Goal: Transaction & Acquisition: Obtain resource

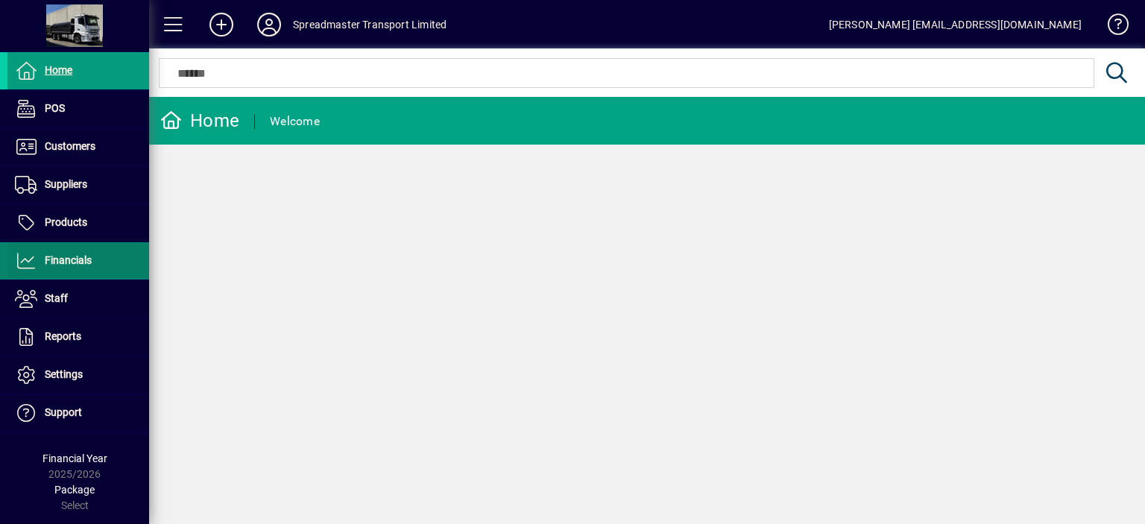
click at [80, 258] on span "Financials" at bounding box center [68, 260] width 47 height 12
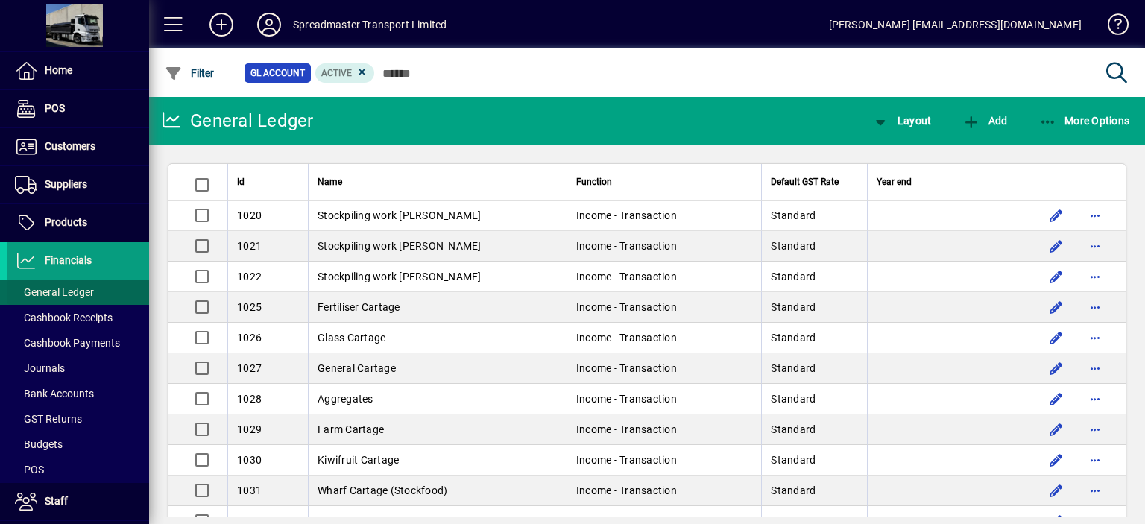
click at [79, 292] on span "General Ledger" at bounding box center [54, 292] width 79 height 12
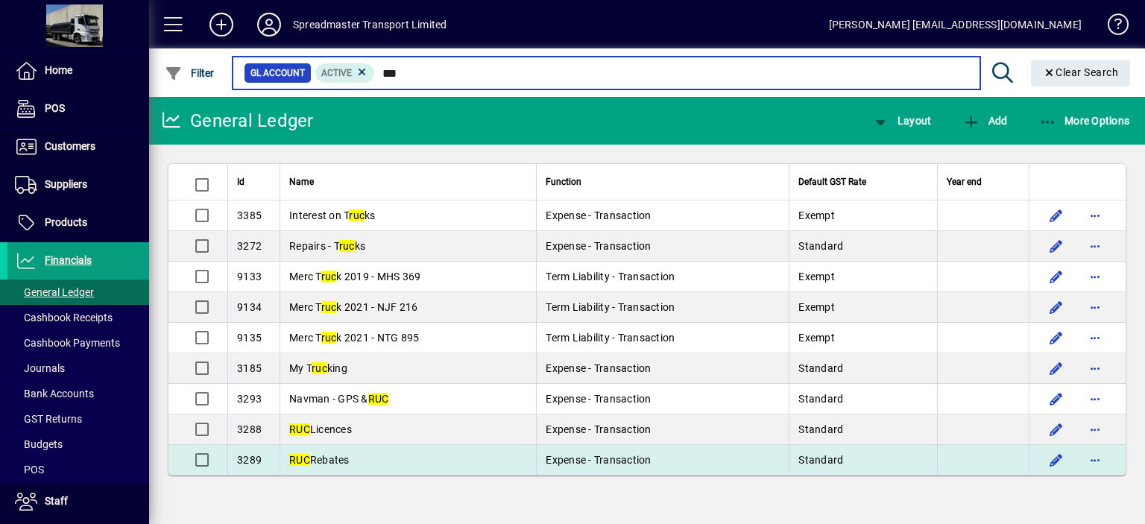
type input "***"
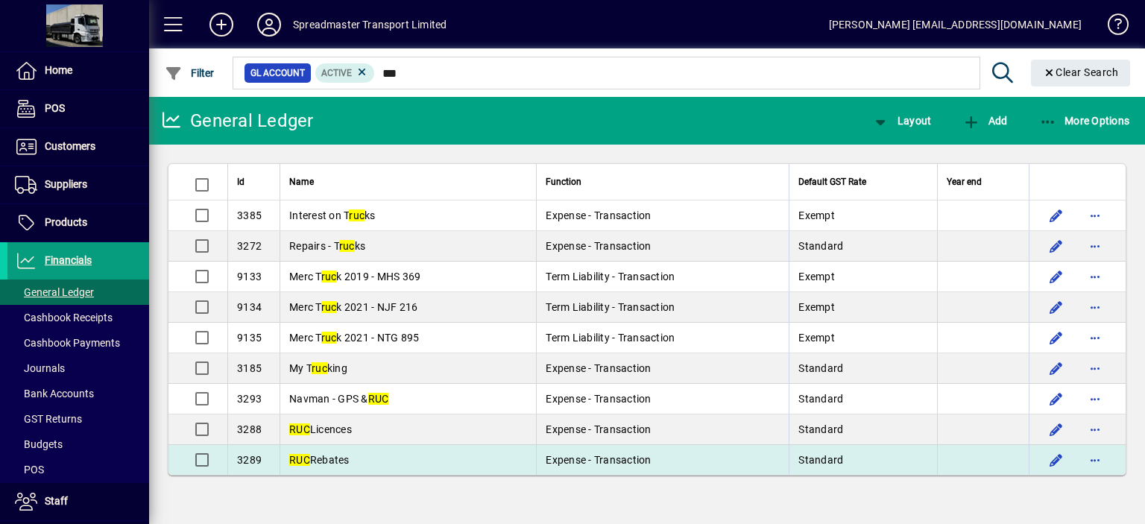
click at [338, 456] on span "RUC Rebates" at bounding box center [319, 460] width 60 height 12
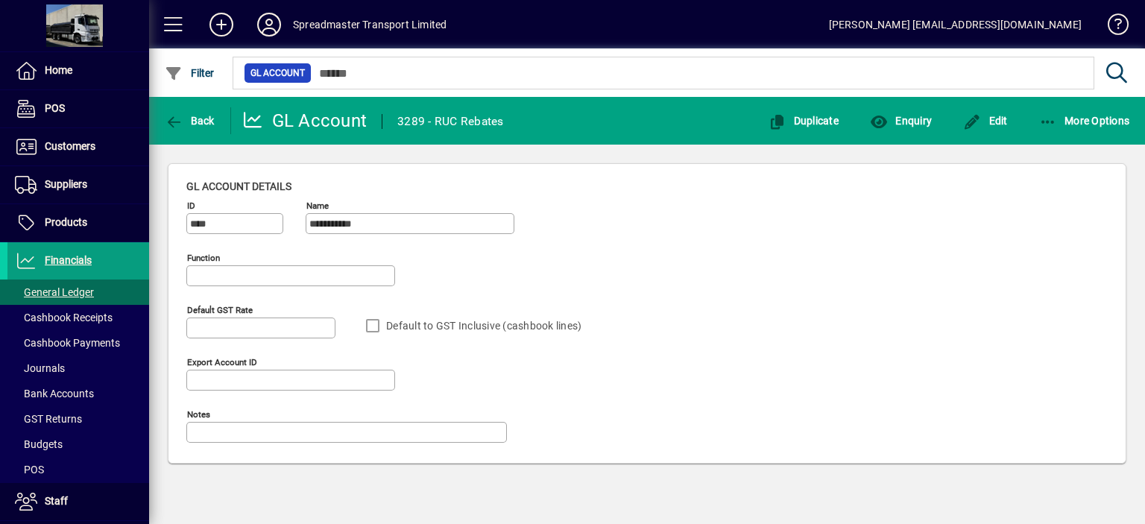
type input "**********"
click at [910, 121] on span "Enquiry" at bounding box center [901, 121] width 62 height 12
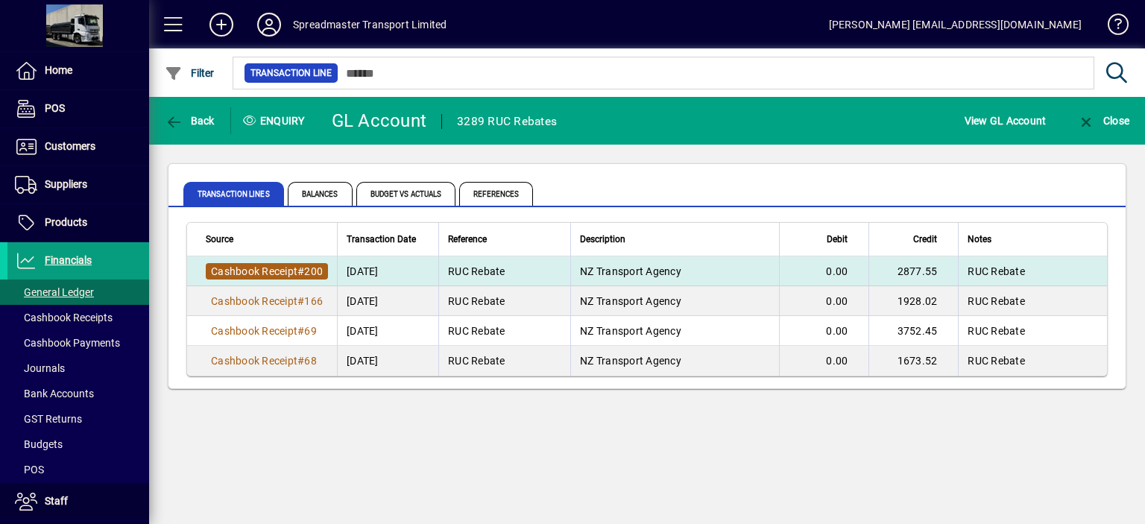
click at [301, 271] on span "#" at bounding box center [300, 271] width 7 height 12
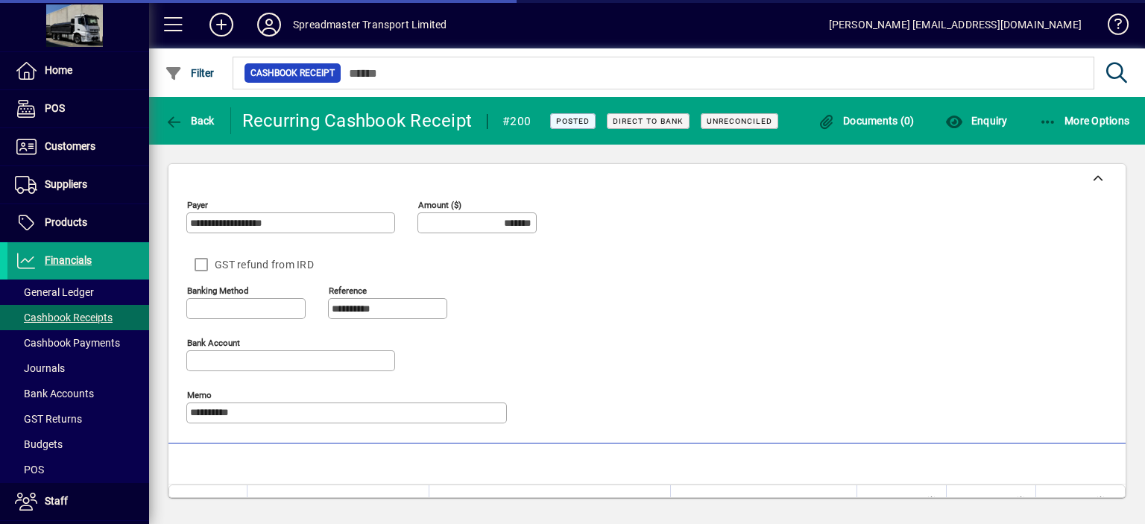
type input "**********"
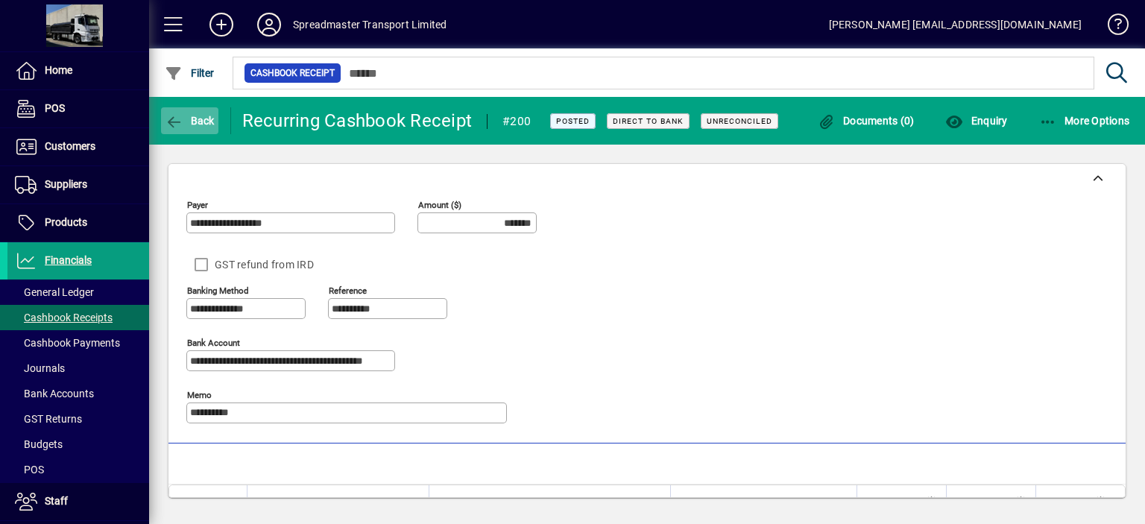
click at [198, 119] on span "Back" at bounding box center [190, 121] width 50 height 12
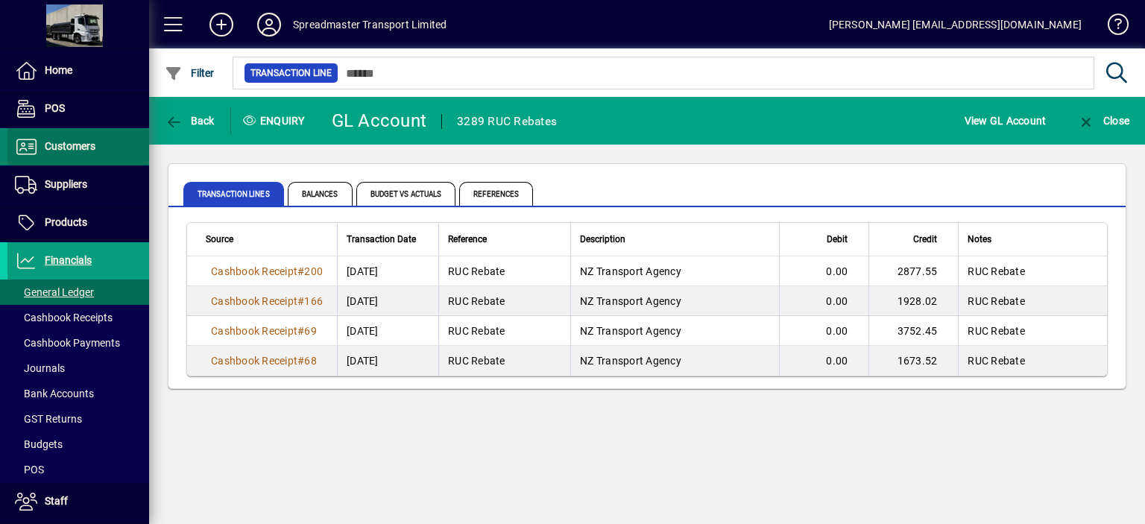
drag, startPoint x: 83, startPoint y: 145, endPoint x: 92, endPoint y: 145, distance: 9.7
click at [84, 145] on span "Customers" at bounding box center [70, 146] width 51 height 12
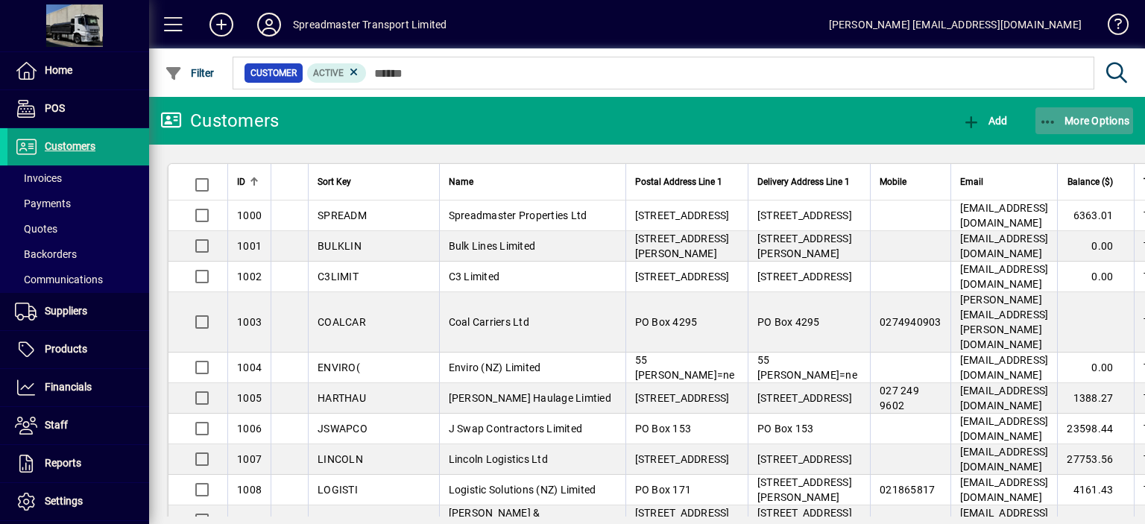
click at [1087, 122] on span "More Options" at bounding box center [1084, 121] width 91 height 12
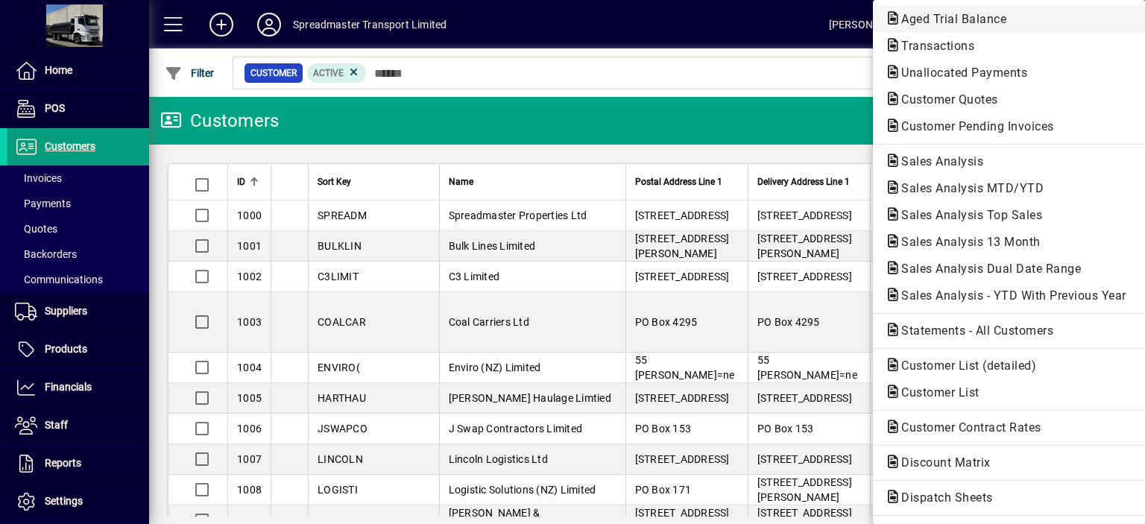
click at [926, 20] on span "Aged Trial Balance" at bounding box center [949, 19] width 129 height 14
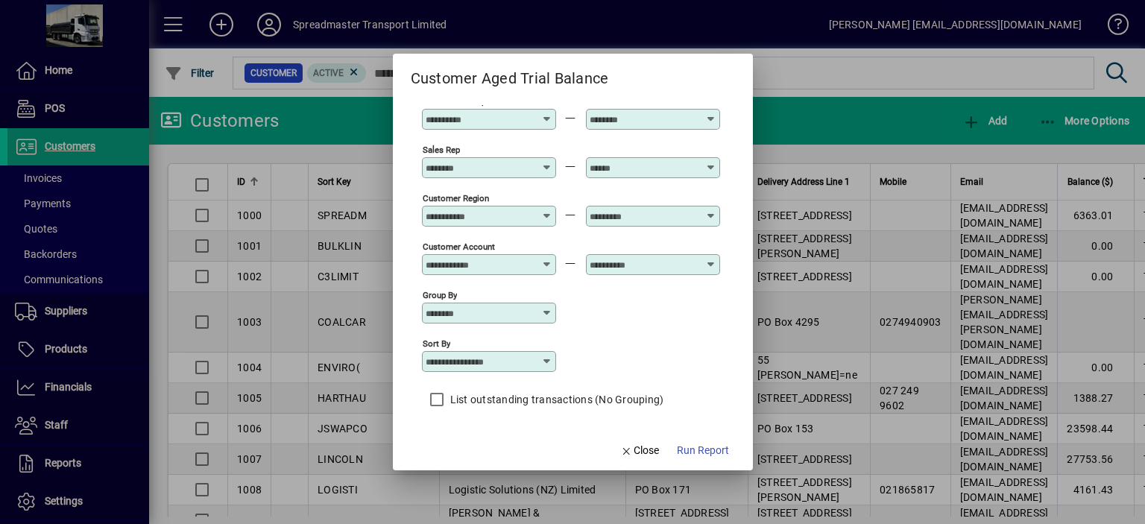
scroll to position [110, 0]
click at [549, 359] on icon at bounding box center [547, 359] width 12 height 12
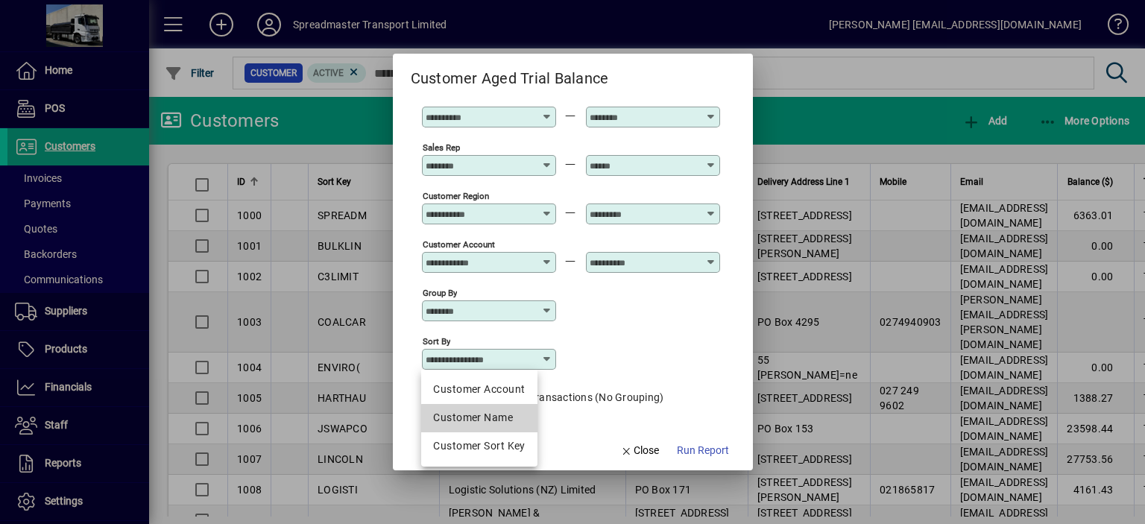
click at [515, 421] on div "Customer Name" at bounding box center [479, 418] width 92 height 16
type input "**********"
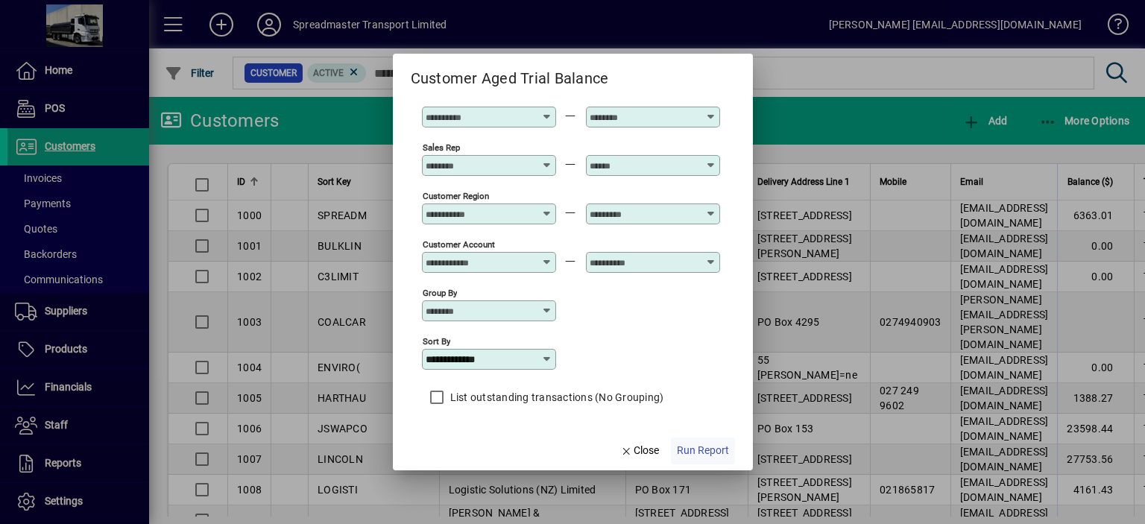
click at [683, 450] on span "Run Report" at bounding box center [703, 451] width 52 height 16
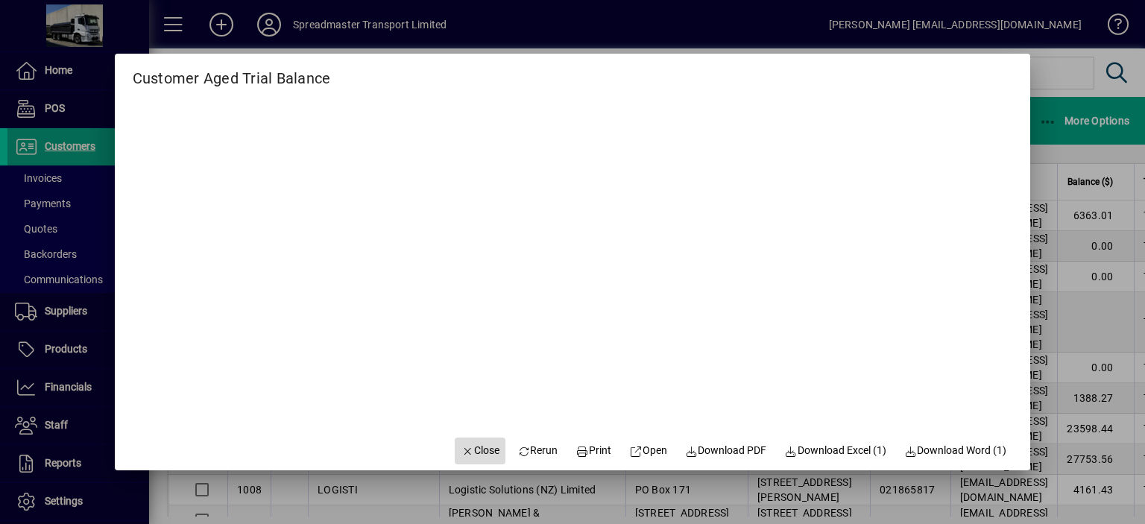
click at [471, 447] on span "Close" at bounding box center [480, 451] width 39 height 16
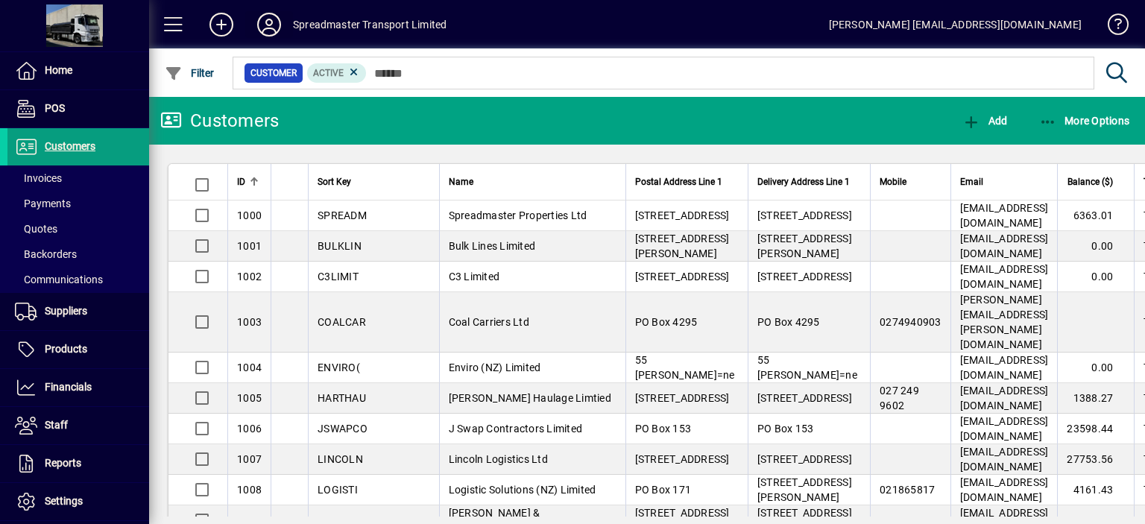
click at [260, 23] on icon at bounding box center [269, 25] width 30 height 24
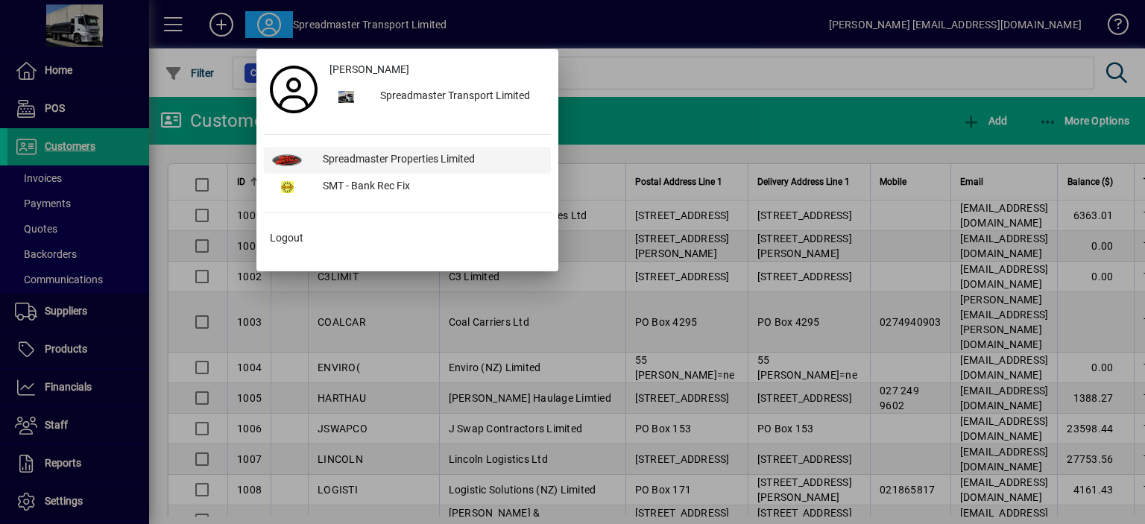
click at [379, 157] on div "Spreadmaster Properties Limited" at bounding box center [431, 160] width 240 height 27
